Goal: Transaction & Acquisition: Purchase product/service

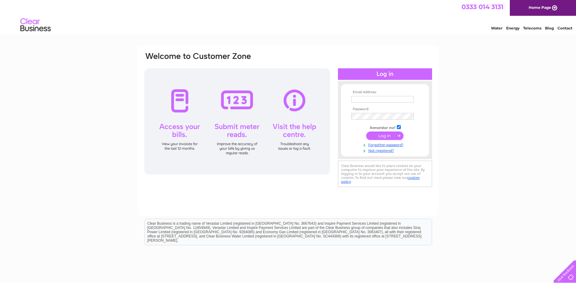
type input "[EMAIL_ADDRESS][DOMAIN_NAME]"
click at [390, 137] on input "submit" at bounding box center [384, 135] width 37 height 8
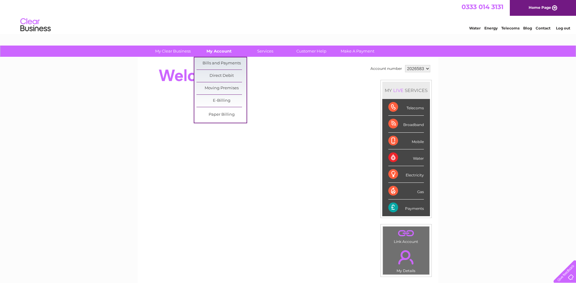
click at [213, 55] on link "My Account" at bounding box center [219, 51] width 50 height 11
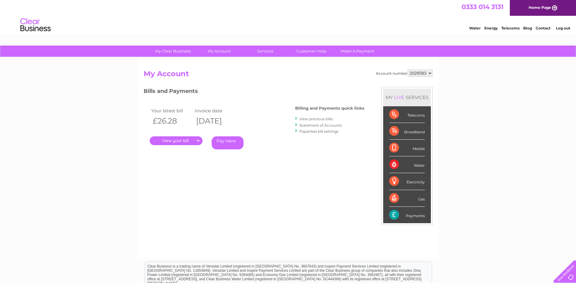
click at [228, 139] on link "Pay Here" at bounding box center [228, 142] width 32 height 13
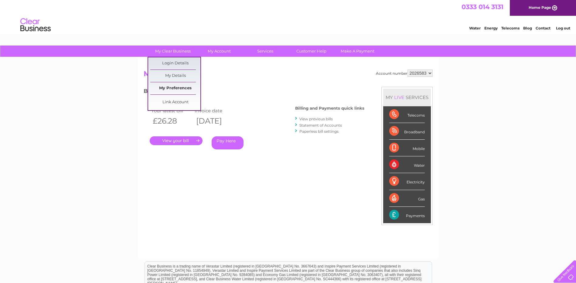
click at [174, 86] on link "My Preferences" at bounding box center [175, 88] width 50 height 12
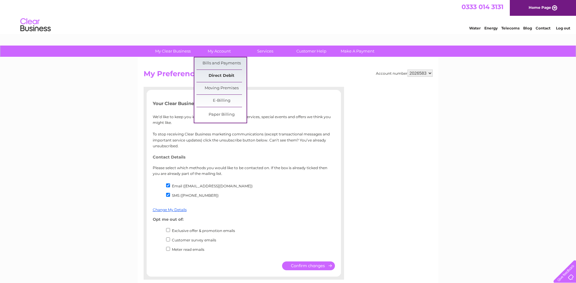
click at [222, 74] on link "Direct Debit" at bounding box center [221, 76] width 50 height 12
click at [219, 75] on link "Direct Debit" at bounding box center [221, 76] width 50 height 12
click at [216, 61] on link "Bills and Payments" at bounding box center [221, 63] width 50 height 12
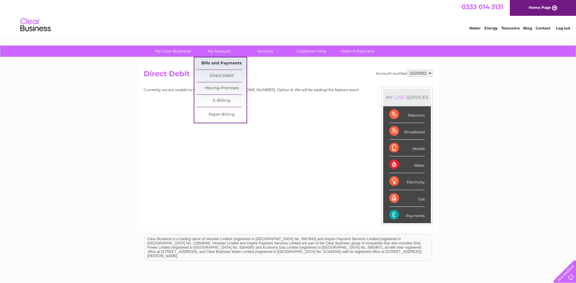
click at [223, 62] on link "Bills and Payments" at bounding box center [221, 63] width 50 height 12
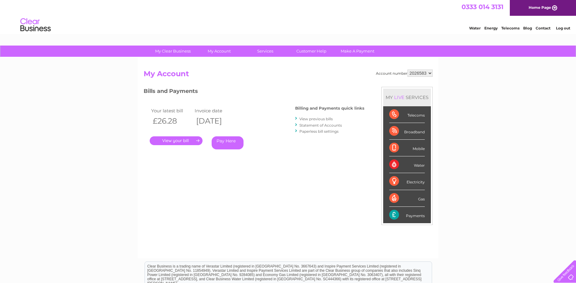
click at [228, 146] on link "Pay Here" at bounding box center [228, 142] width 32 height 13
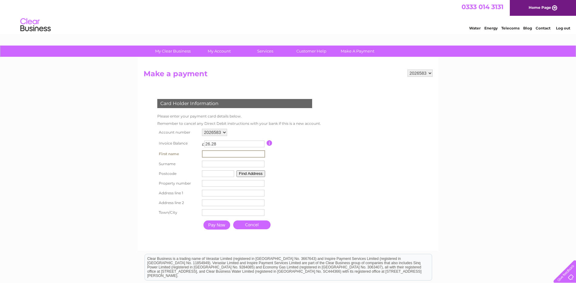
click at [250, 154] on input "text" at bounding box center [233, 153] width 63 height 7
type input "[PERSON_NAME]"
type input "HU32TR"
type input "OMEGA MOTOR CO, 27-31"
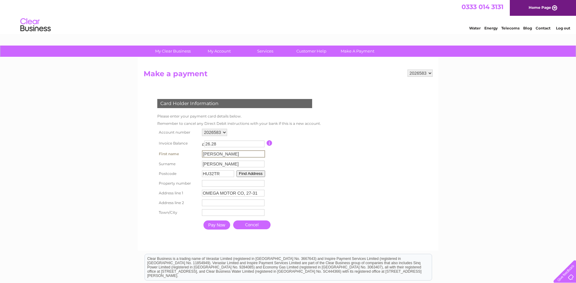
type input "[PERSON_NAME][GEOGRAPHIC_DATA]"
type input "Hull"
click at [217, 222] on input "Pay Now" at bounding box center [216, 224] width 27 height 9
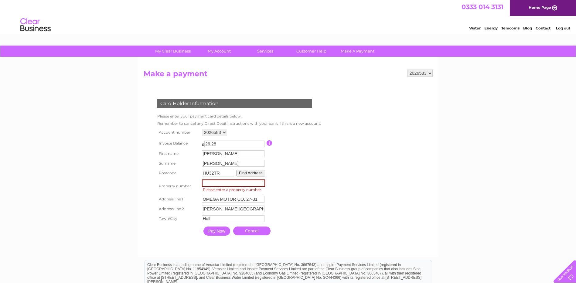
click at [264, 183] on input "number" at bounding box center [233, 182] width 63 height 7
type input "-1"
click at [262, 183] on input "-1" at bounding box center [233, 182] width 63 height 7
click at [244, 179] on input "number" at bounding box center [233, 182] width 63 height 7
click at [243, 182] on input "number" at bounding box center [233, 182] width 63 height 7
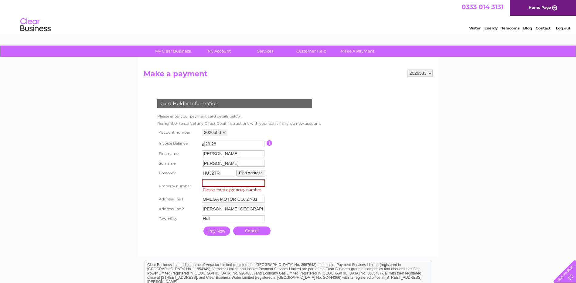
click at [334, 189] on form "2026583 Make a payment Card Holder Information Please enter your payment card d…" at bounding box center [288, 159] width 289 height 181
drag, startPoint x: 341, startPoint y: 191, endPoint x: 243, endPoint y: 189, distance: 97.7
click at [339, 189] on form "2026583 Make a payment Card Holder Information Please enter your payment card d…" at bounding box center [288, 159] width 289 height 181
click at [205, 184] on input "number" at bounding box center [233, 182] width 63 height 7
type input "27"
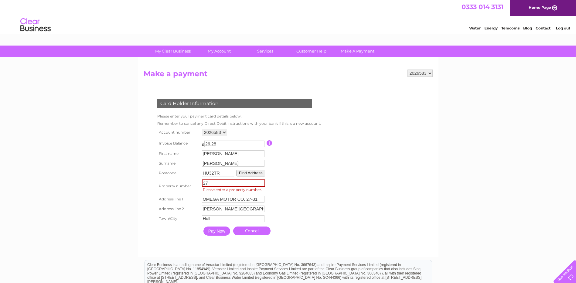
click at [314, 188] on table "Account number 2026583 Invoice Balance £ 26.28 First name [PERSON_NAME]" at bounding box center [238, 182] width 165 height 111
click at [222, 231] on input "Pay Now" at bounding box center [216, 230] width 27 height 9
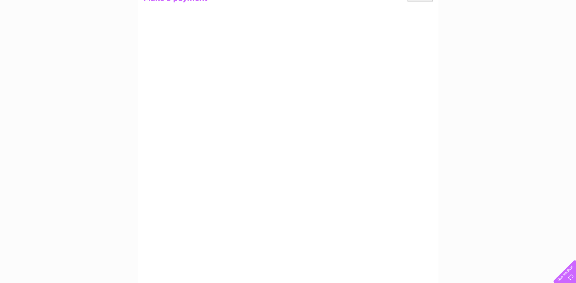
scroll to position [71, 0]
